Goal: Check status: Check status

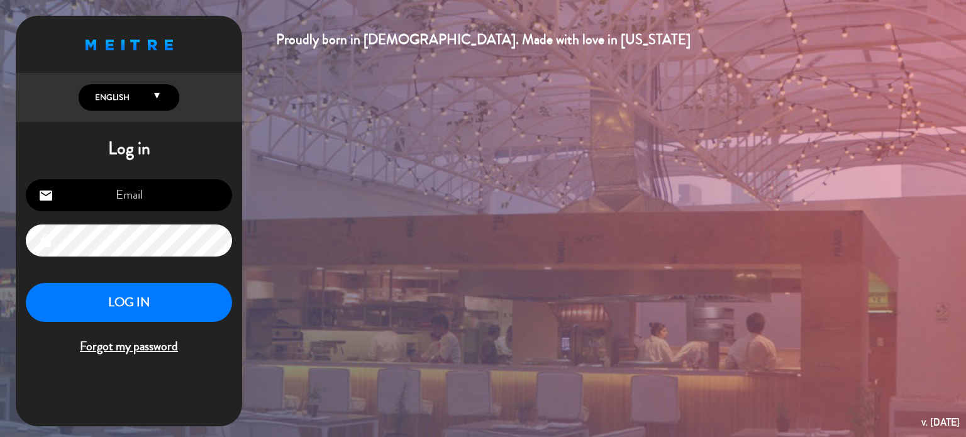
type input "[EMAIL_ADDRESS][DOMAIN_NAME]"
click at [159, 295] on button "LOG IN" at bounding box center [129, 303] width 206 height 40
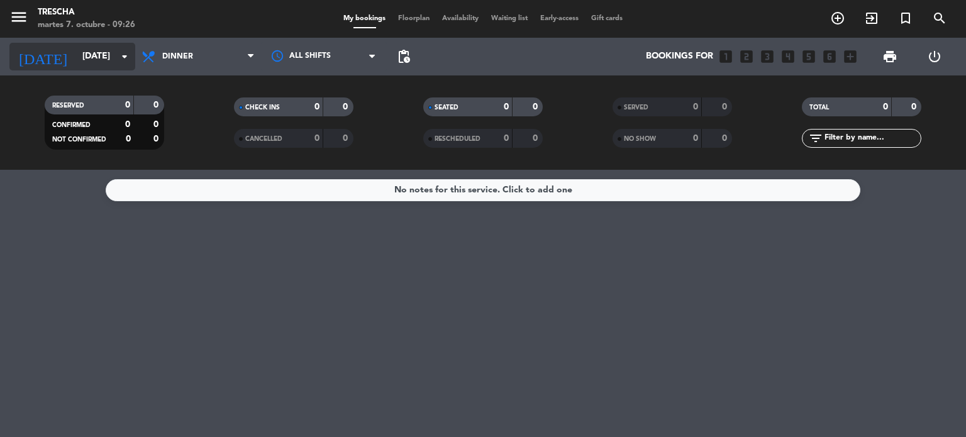
click at [76, 52] on input "[DATE]" at bounding box center [135, 56] width 119 height 23
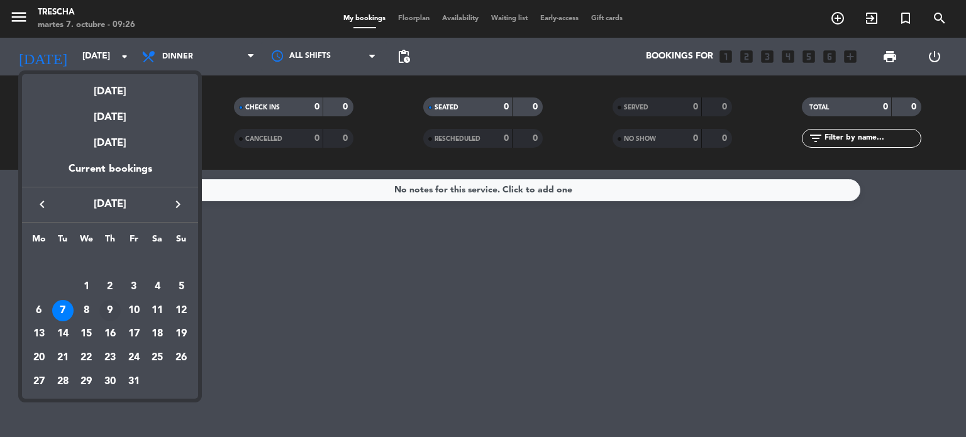
click at [116, 311] on div "9" at bounding box center [109, 310] width 21 height 21
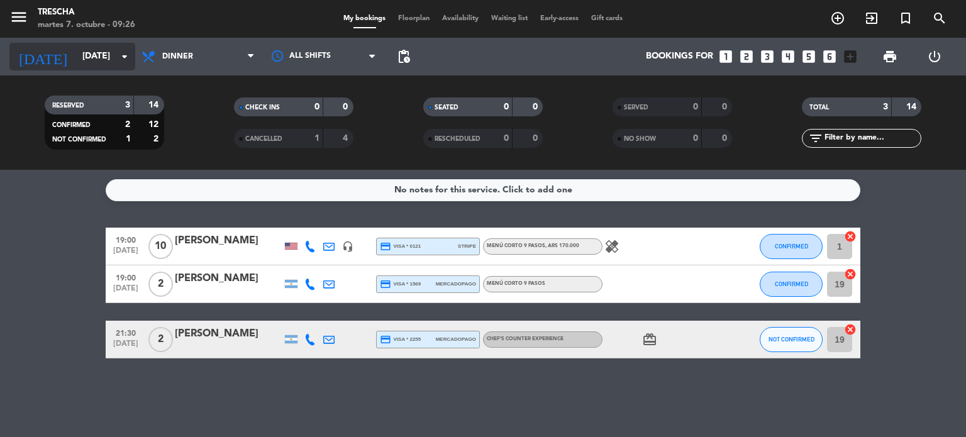
drag, startPoint x: 70, startPoint y: 75, endPoint x: 76, endPoint y: 60, distance: 16.3
click at [76, 60] on div "[DATE] [DATE] arrow_drop_down" at bounding box center [72, 57] width 126 height 38
click at [76, 60] on input "[DATE]" at bounding box center [135, 56] width 119 height 23
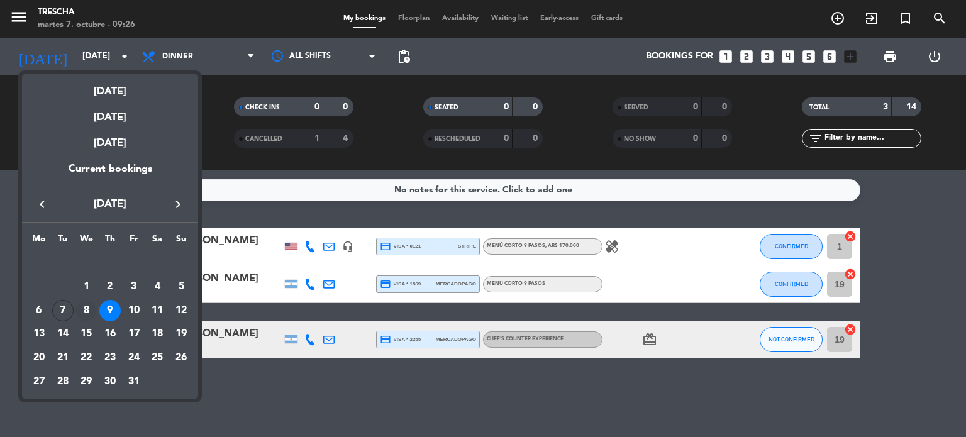
click at [89, 304] on div "8" at bounding box center [85, 310] width 21 height 21
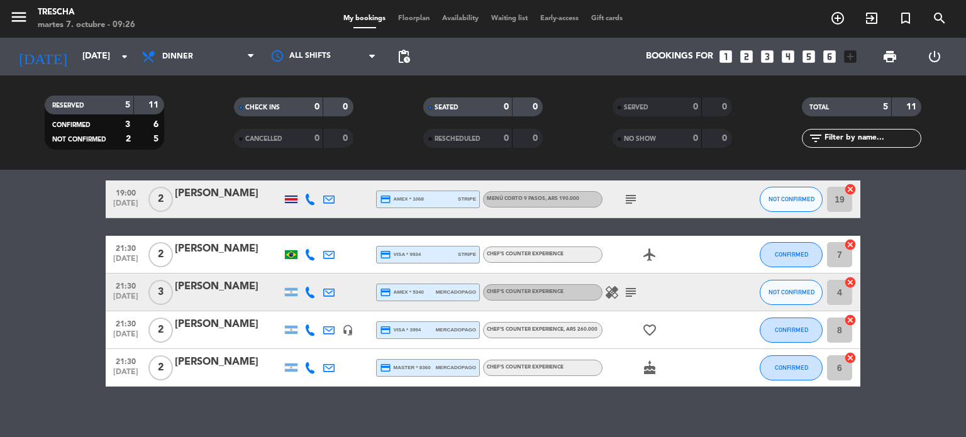
scroll to position [52, 0]
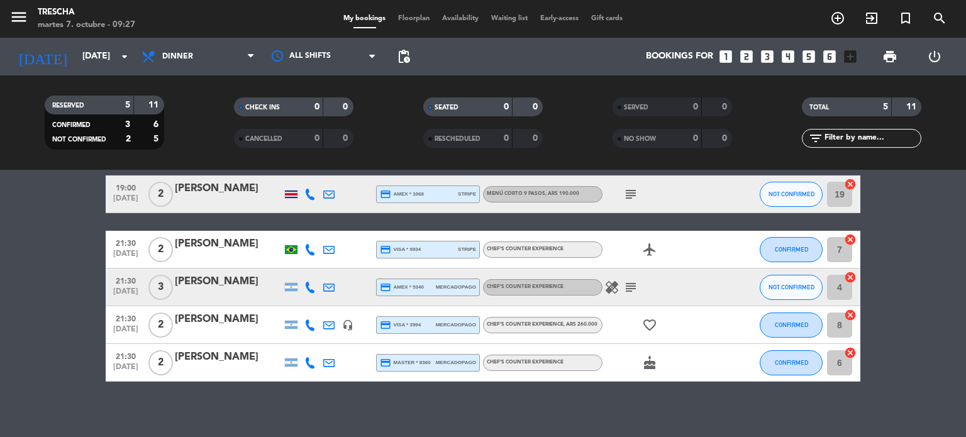
click at [293, 184] on div at bounding box center [291, 193] width 19 height 37
click at [290, 193] on div at bounding box center [291, 194] width 13 height 8
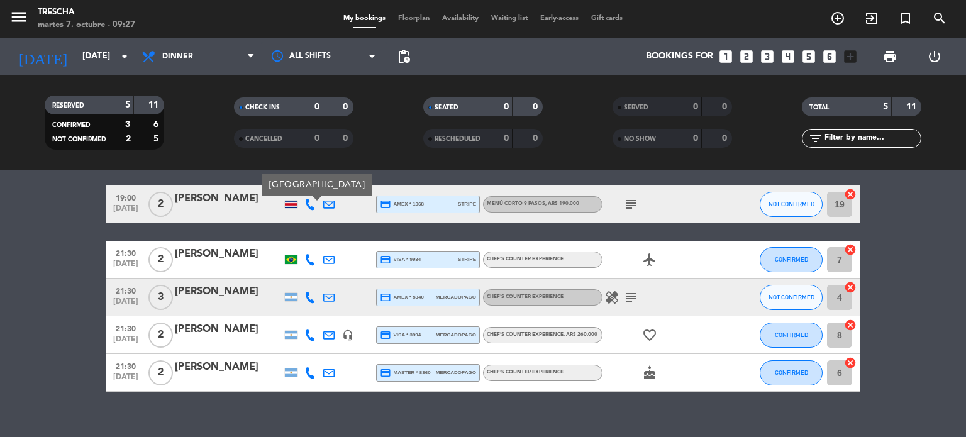
scroll to position [40, 0]
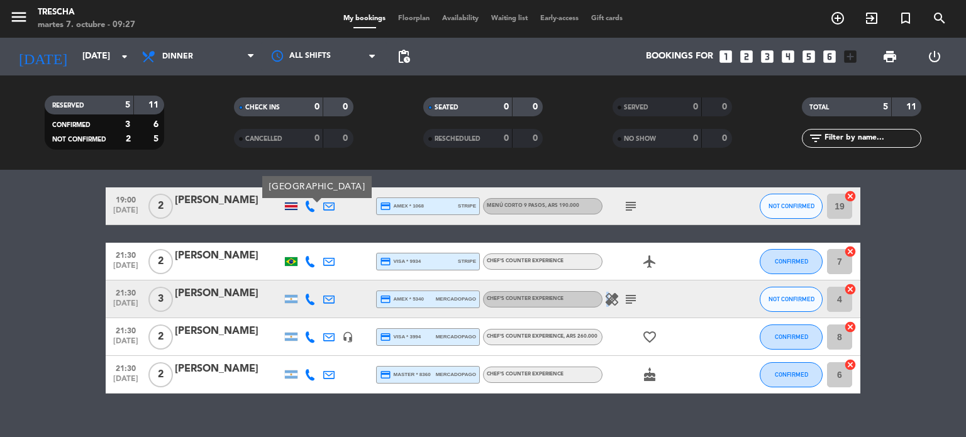
click at [606, 299] on icon "healing" at bounding box center [611, 299] width 15 height 15
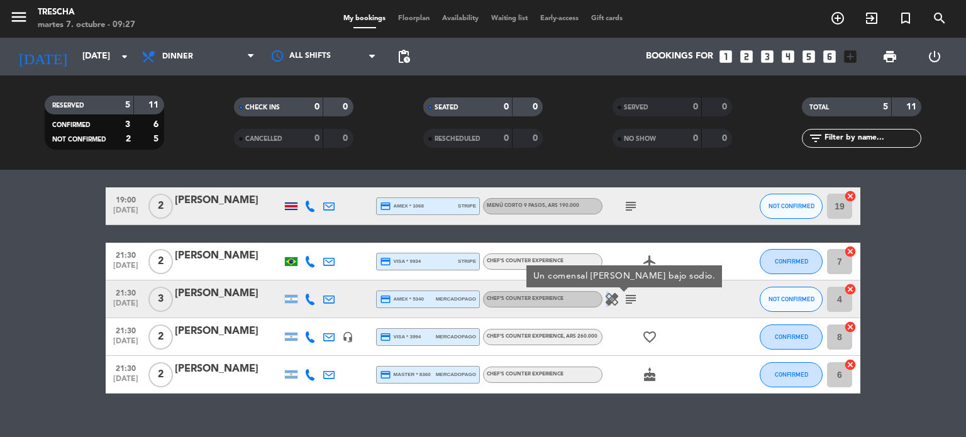
click at [606, 299] on icon "healing" at bounding box center [611, 299] width 15 height 15
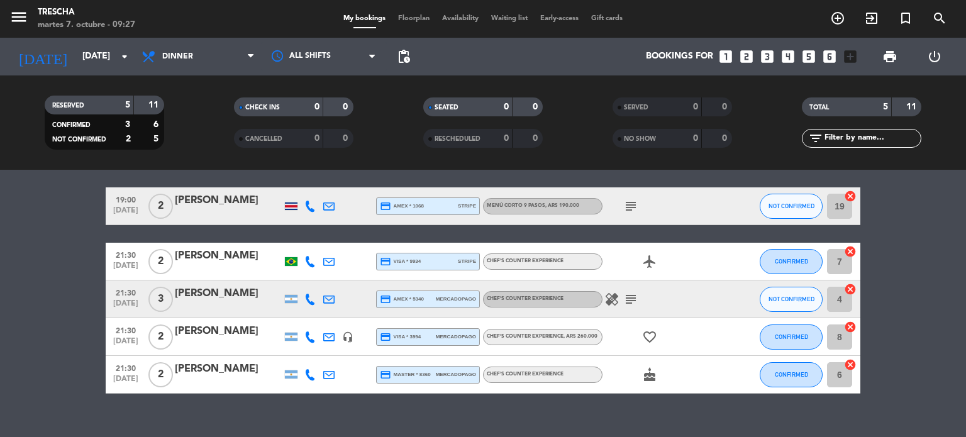
click at [606, 299] on icon "healing" at bounding box center [611, 299] width 15 height 15
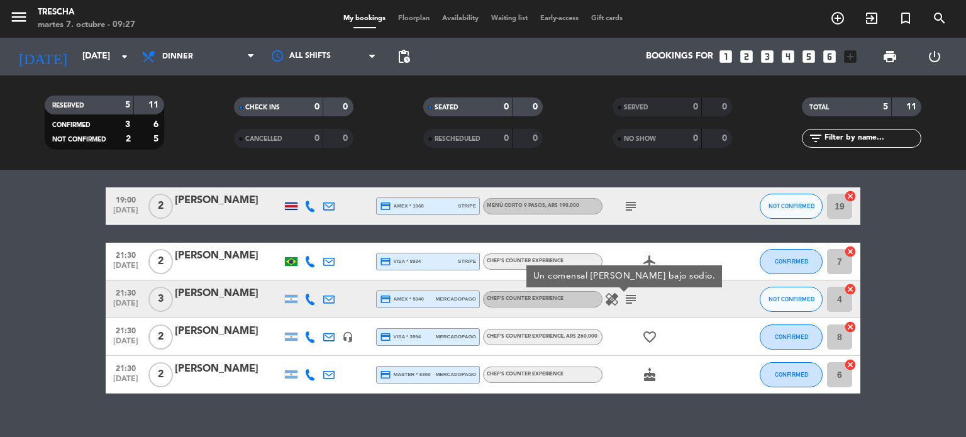
click at [629, 304] on icon "subject" at bounding box center [630, 299] width 15 height 15
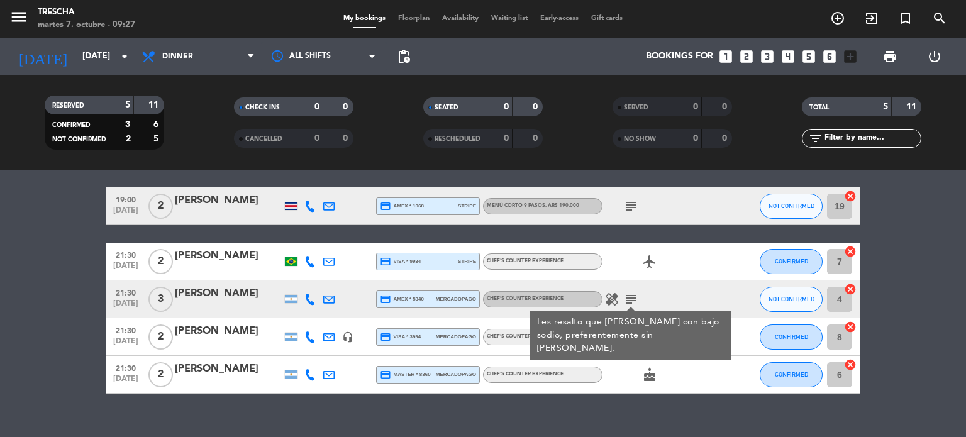
click at [626, 299] on icon "subject" at bounding box center [630, 299] width 15 height 15
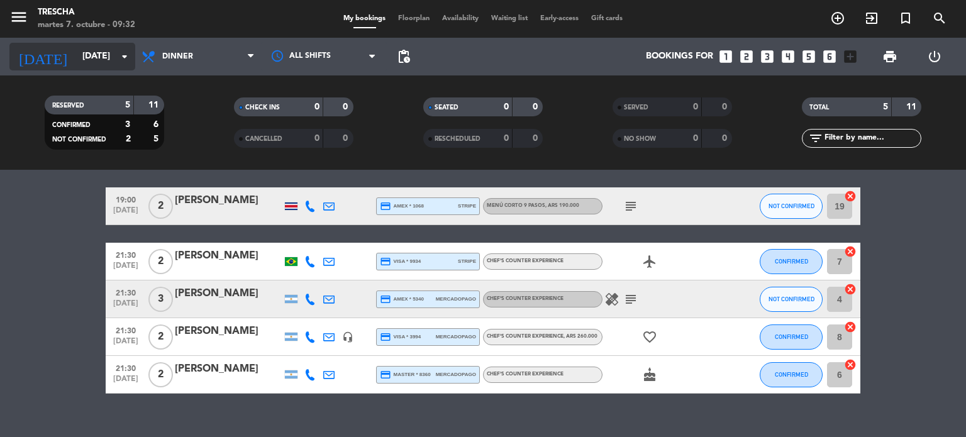
drag, startPoint x: 89, startPoint y: 41, endPoint x: 94, endPoint y: 57, distance: 17.1
click at [94, 57] on div "[DATE] [DATE] arrow_drop_down" at bounding box center [72, 57] width 126 height 38
click at [94, 57] on input "[DATE]" at bounding box center [135, 56] width 119 height 23
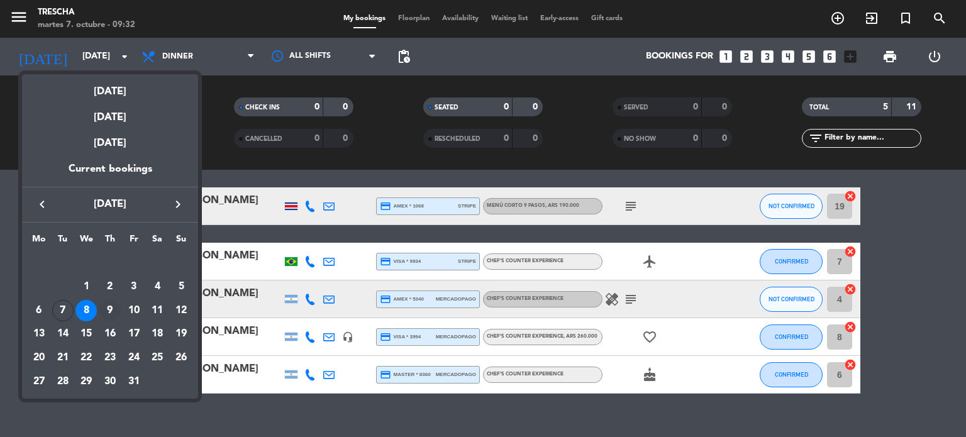
click at [109, 319] on div "9" at bounding box center [109, 310] width 21 height 21
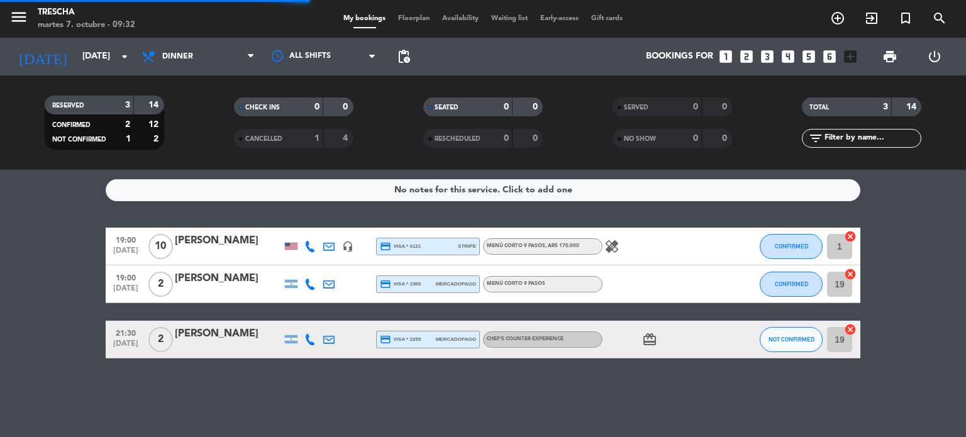
scroll to position [0, 0]
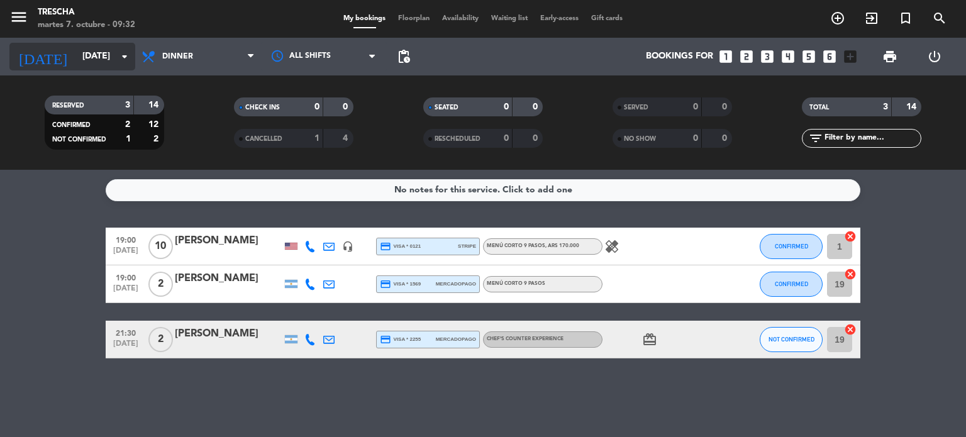
click at [80, 50] on input "[DATE]" at bounding box center [135, 56] width 119 height 23
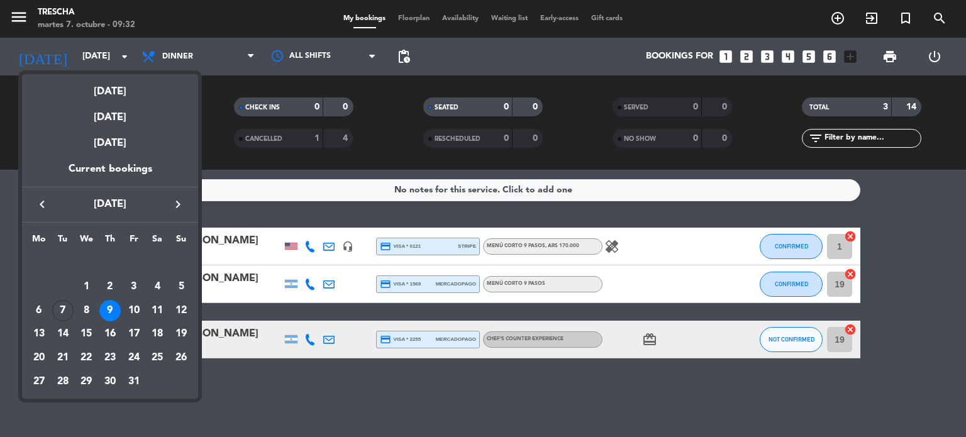
click at [263, 382] on div at bounding box center [483, 218] width 966 height 437
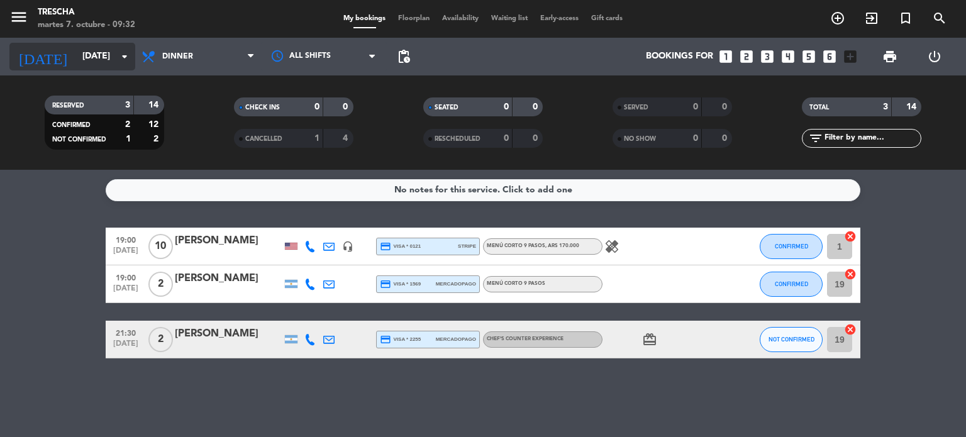
click at [113, 63] on input "[DATE]" at bounding box center [135, 56] width 119 height 23
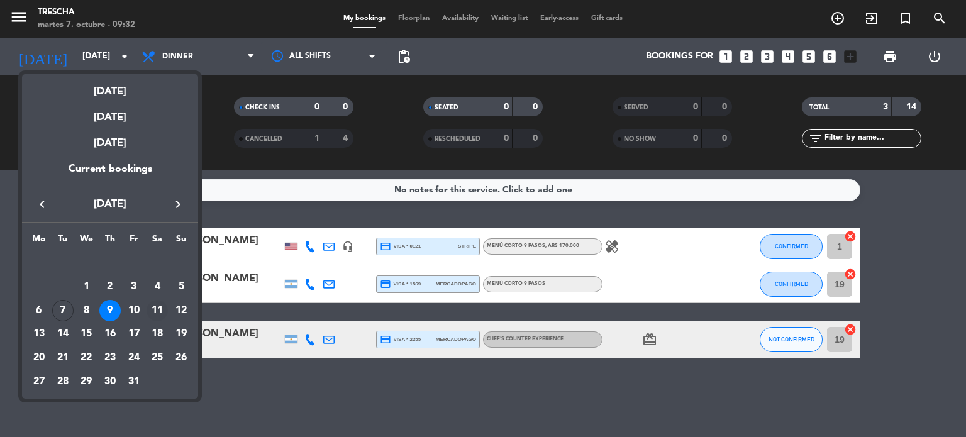
click at [146, 312] on td "11" at bounding box center [158, 311] width 24 height 24
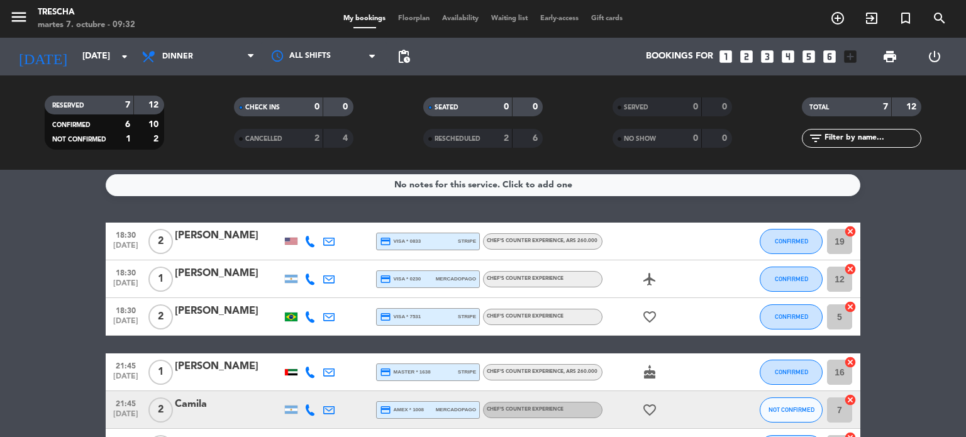
scroll to position [6, 0]
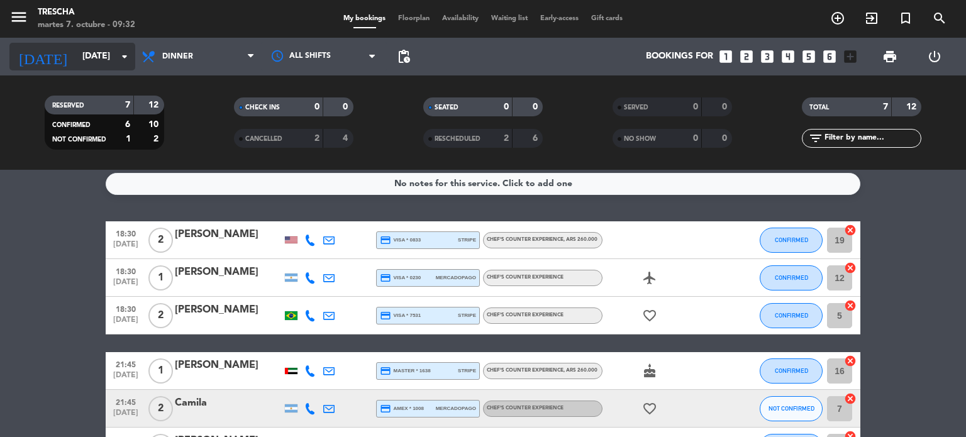
click at [76, 67] on input "[DATE]" at bounding box center [135, 56] width 119 height 23
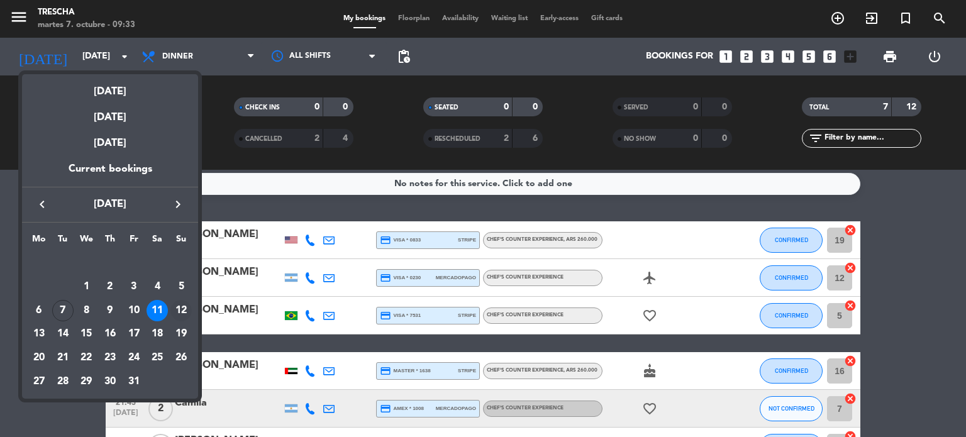
click at [178, 306] on div "12" at bounding box center [180, 310] width 21 height 21
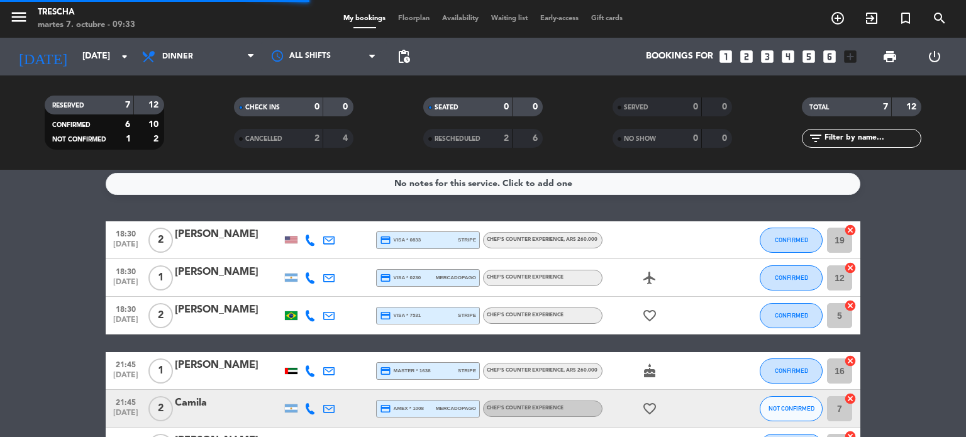
scroll to position [0, 0]
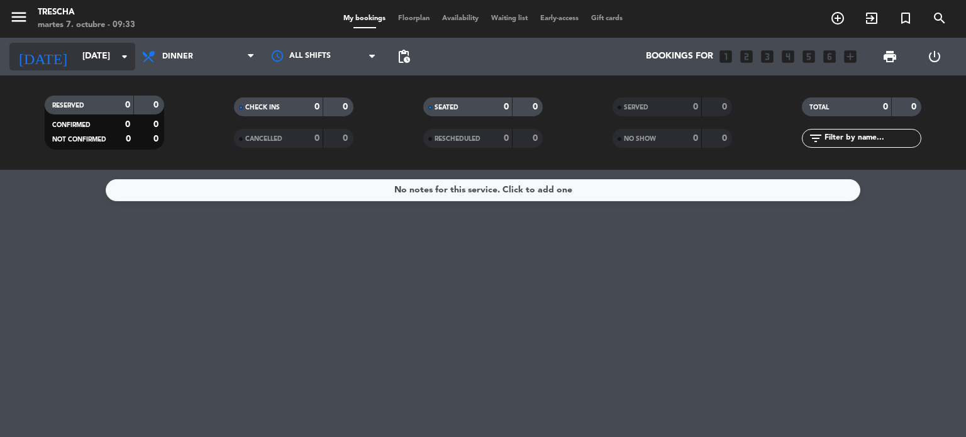
click at [86, 55] on input "[DATE]" at bounding box center [135, 56] width 119 height 23
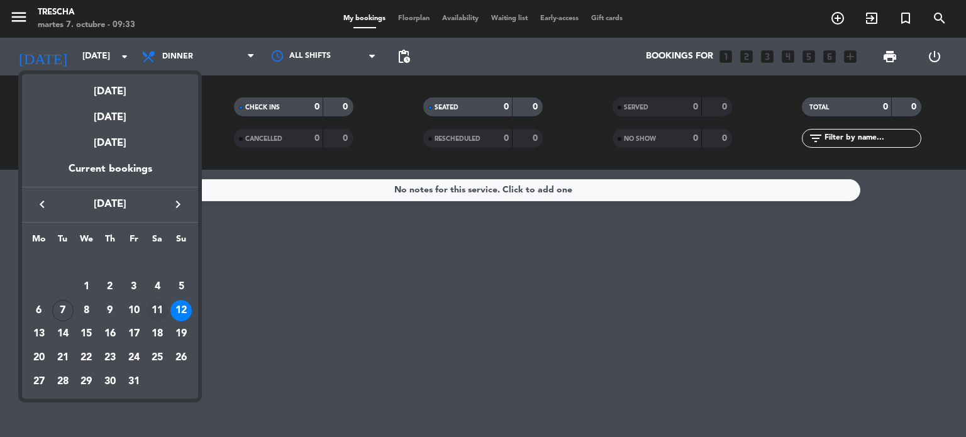
click at [161, 314] on div "11" at bounding box center [156, 310] width 21 height 21
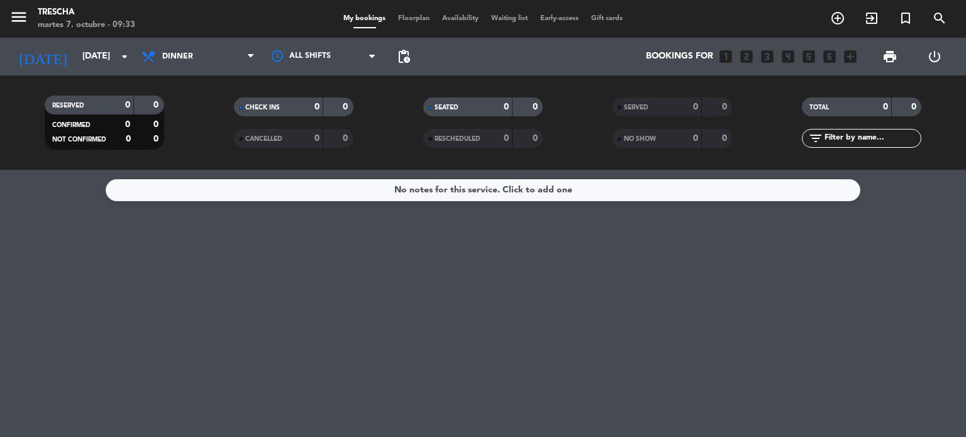
type input "[DATE]"
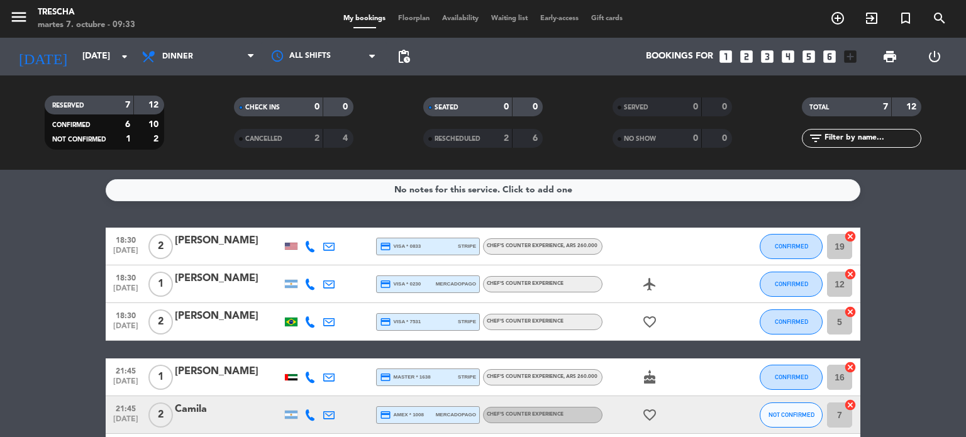
scroll to position [135, 0]
